Goal: Check status: Check status

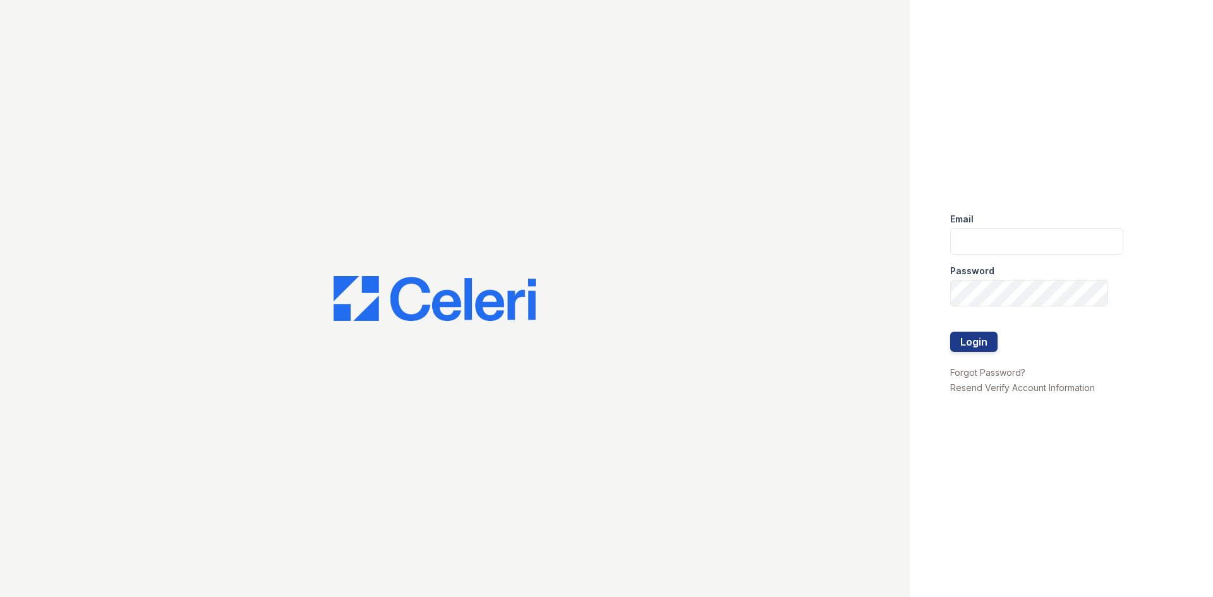
type input "lc3stonecrest@seamspm.ai"
click at [950, 332] on button "Login" at bounding box center [973, 342] width 47 height 20
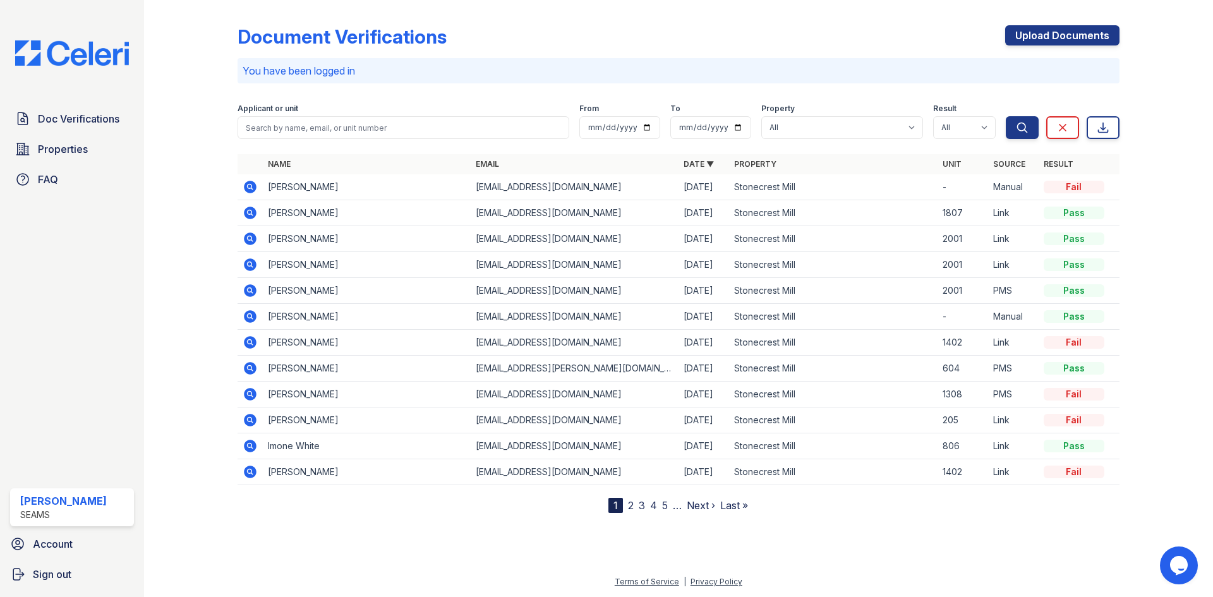
click at [248, 236] on icon at bounding box center [250, 238] width 15 height 15
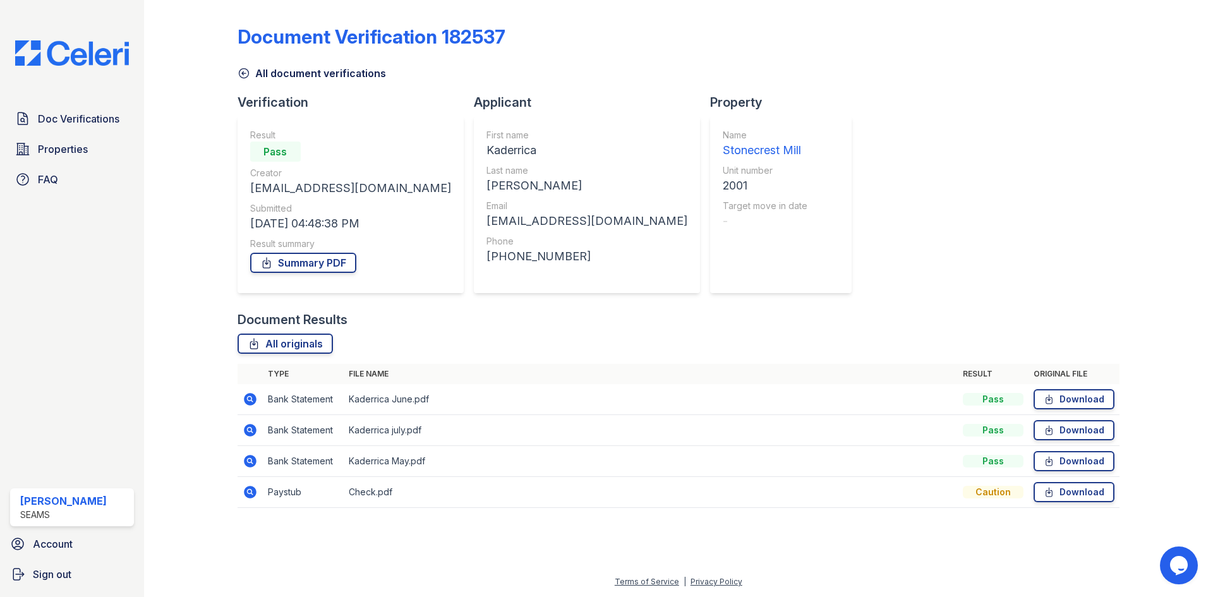
click at [248, 492] on icon at bounding box center [250, 491] width 15 height 15
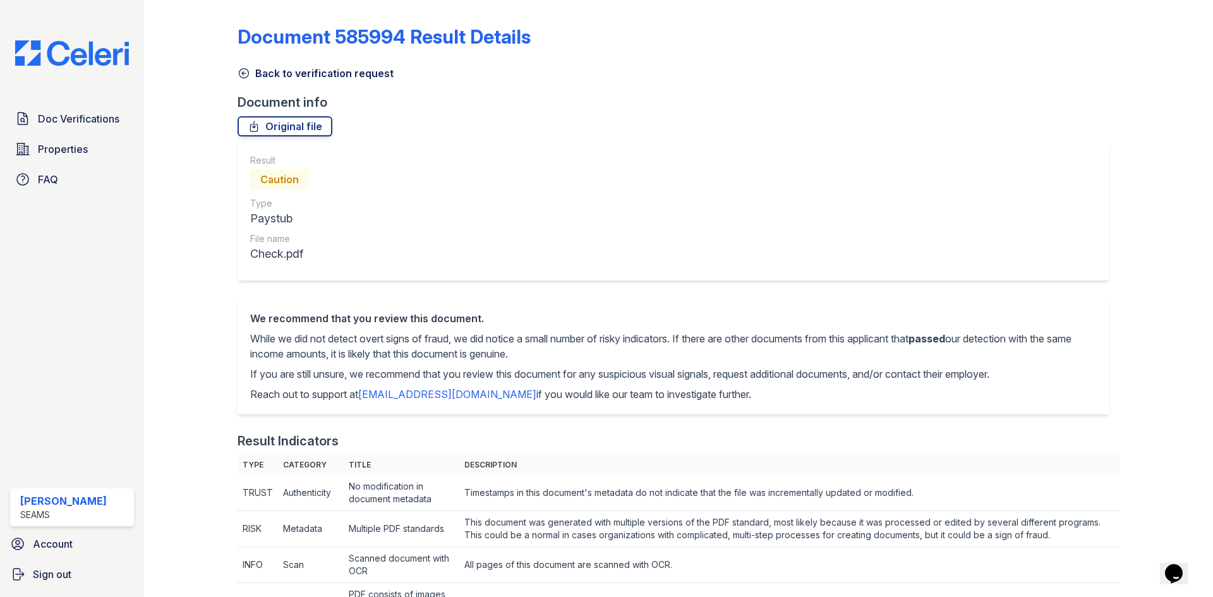
click at [267, 72] on link "Back to verification request" at bounding box center [315, 73] width 156 height 15
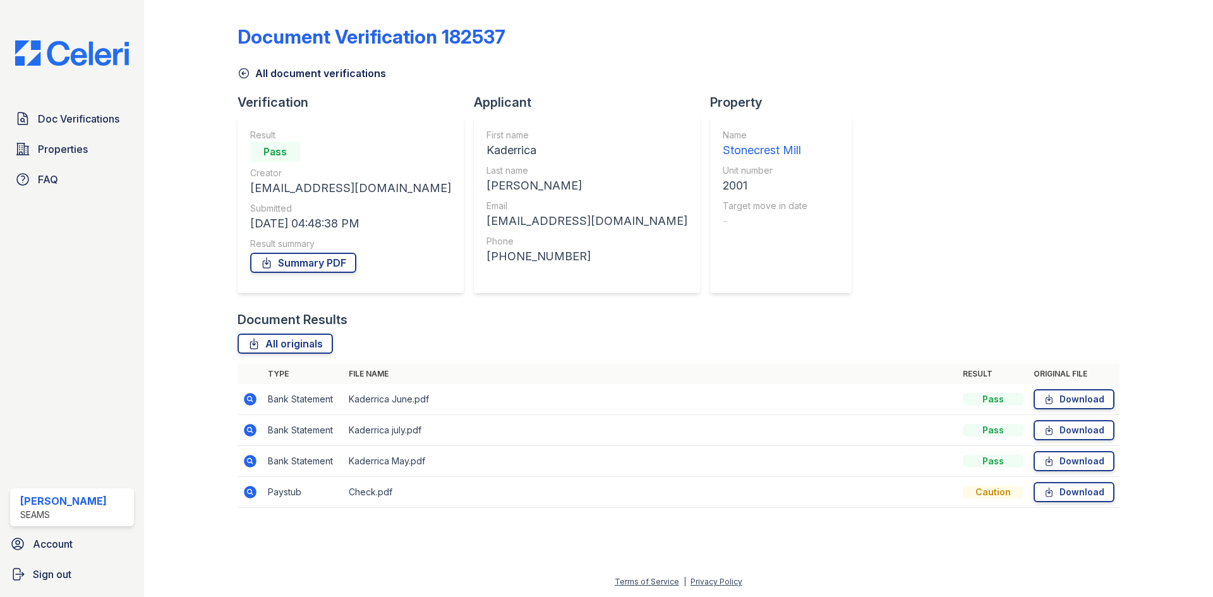
click at [267, 72] on link "All document verifications" at bounding box center [311, 73] width 148 height 15
